Goal: Task Accomplishment & Management: Manage account settings

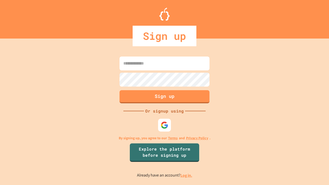
click at [186, 175] on link "Log in." at bounding box center [186, 175] width 12 height 5
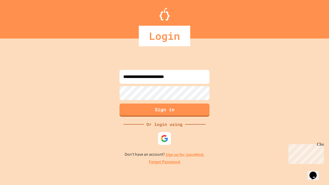
type input "**********"
